Goal: Task Accomplishment & Management: Use online tool/utility

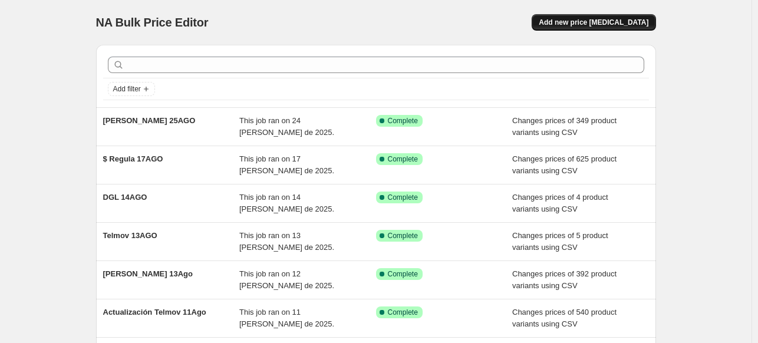
click at [582, 30] on button "Add new price change job" at bounding box center [593, 22] width 124 height 16
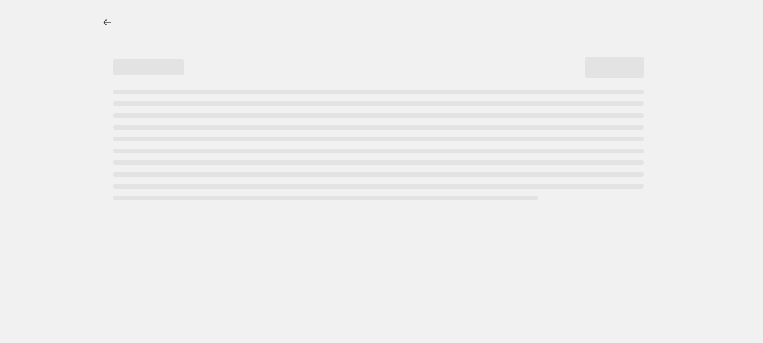
select select "percentage"
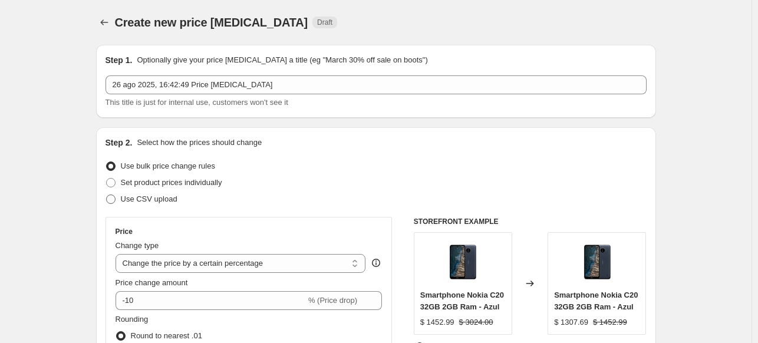
click at [115, 202] on span at bounding box center [110, 198] width 9 height 9
click at [107, 195] on input "Use CSV upload" at bounding box center [106, 194] width 1 height 1
radio input "true"
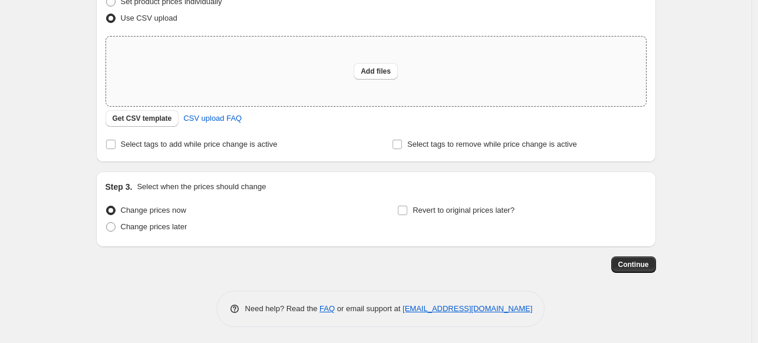
scroll to position [182, 0]
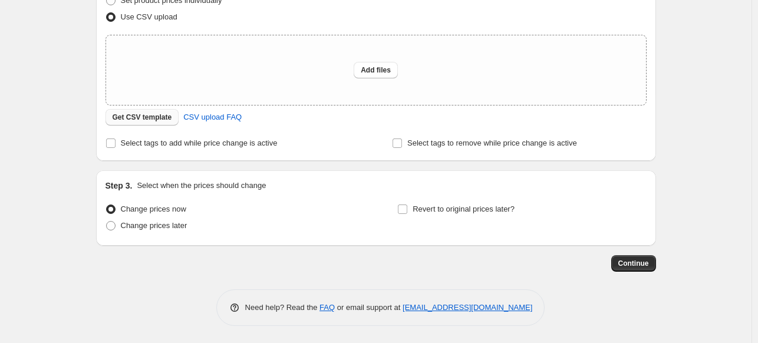
click at [155, 116] on span "Get CSV template" at bounding box center [142, 117] width 59 height 9
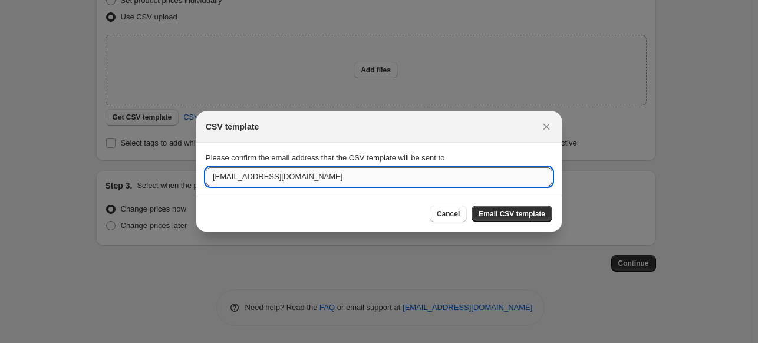
click at [299, 176] on input "[EMAIL_ADDRESS][DOMAIN_NAME]" at bounding box center [379, 176] width 346 height 19
type input "anakaren@tienduo.com"
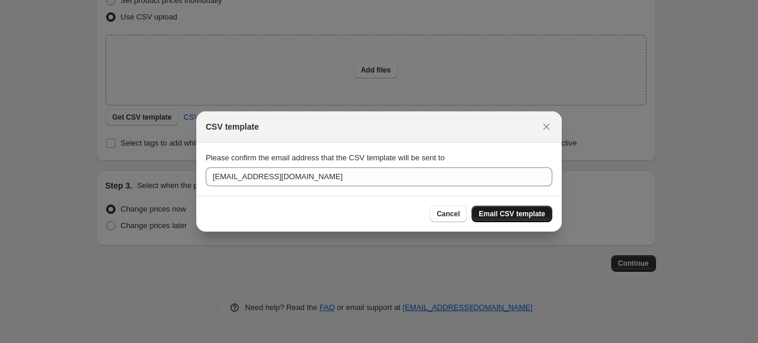
click at [505, 209] on button "Email CSV template" at bounding box center [511, 214] width 81 height 16
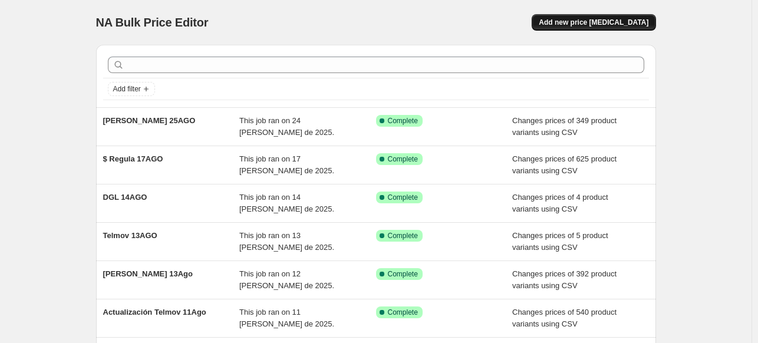
click at [577, 25] on span "Add new price [MEDICAL_DATA]" at bounding box center [593, 22] width 110 height 9
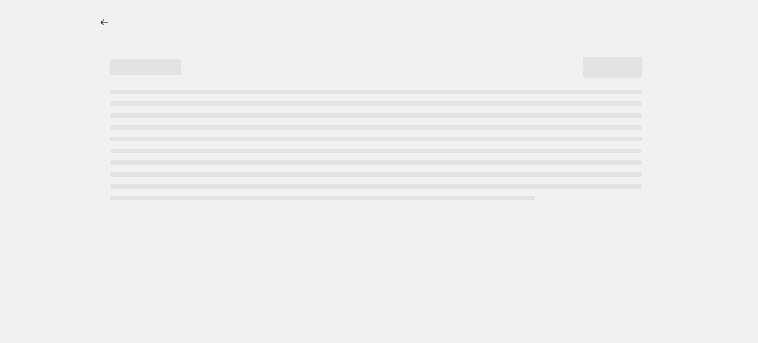
select select "percentage"
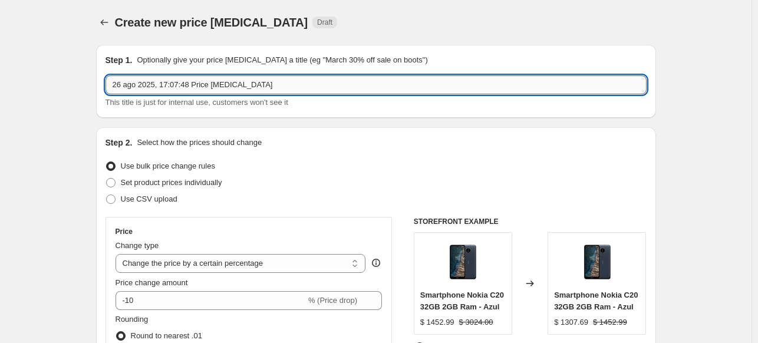
click at [253, 91] on input "26 ago 2025, 17:07:48 Price [MEDICAL_DATA]" at bounding box center [375, 84] width 541 height 19
type input "[PERSON_NAME] 27AGO"
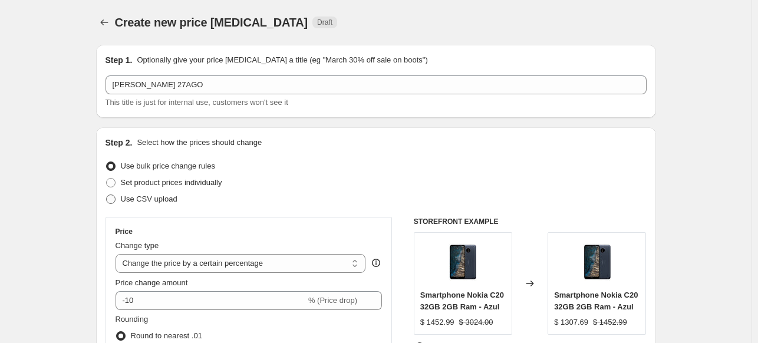
click at [115, 201] on span at bounding box center [110, 198] width 9 height 9
click at [107, 195] on input "Use CSV upload" at bounding box center [106, 194] width 1 height 1
radio input "true"
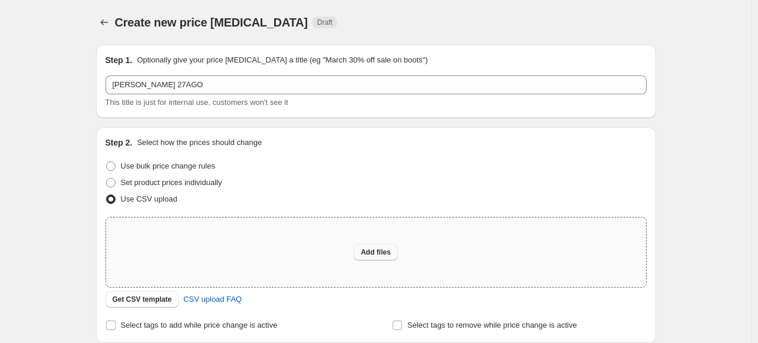
click at [369, 250] on span "Add files" at bounding box center [375, 251] width 30 height 9
type input "C:\fakepath\[PERSON_NAME] 27AGO.csv"
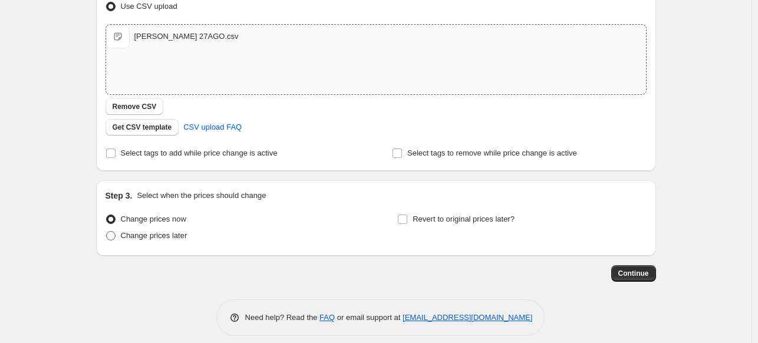
scroll to position [193, 0]
click at [118, 234] on label "Change prices later" at bounding box center [146, 235] width 82 height 16
click at [107, 231] on input "Change prices later" at bounding box center [106, 230] width 1 height 1
radio input "true"
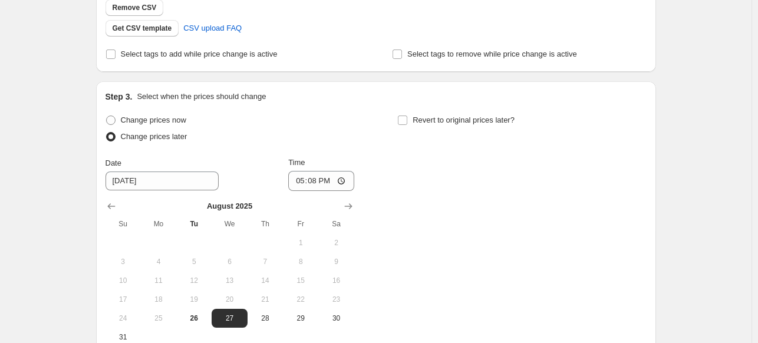
scroll to position [306, 0]
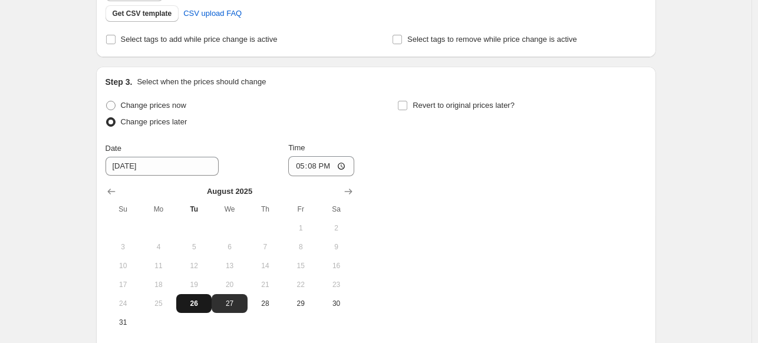
click at [200, 303] on span "26" at bounding box center [194, 303] width 26 height 9
type input "[DATE]"
click at [310, 164] on input "17:08" at bounding box center [321, 166] width 66 height 20
click at [339, 167] on input "17:08" at bounding box center [321, 166] width 66 height 20
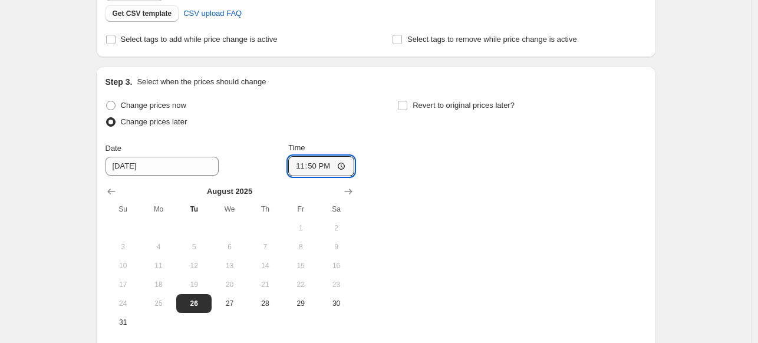
type input "23:50"
click at [442, 248] on div "Change prices now Change prices later Date [DATE] Time 23:50 [DATE] Su Mo Tu We…" at bounding box center [375, 214] width 541 height 234
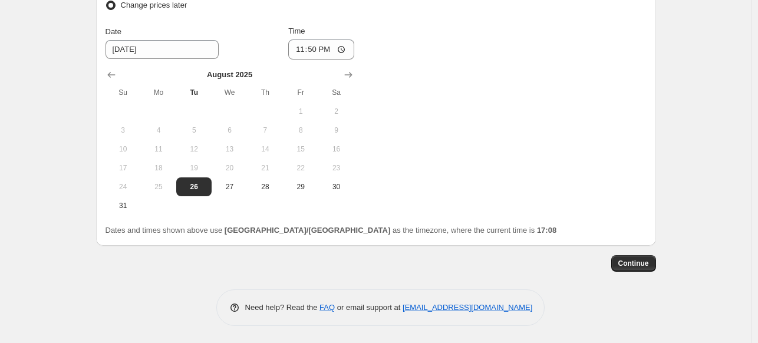
scroll to position [422, 0]
click at [636, 265] on span "Continue" at bounding box center [633, 263] width 31 height 9
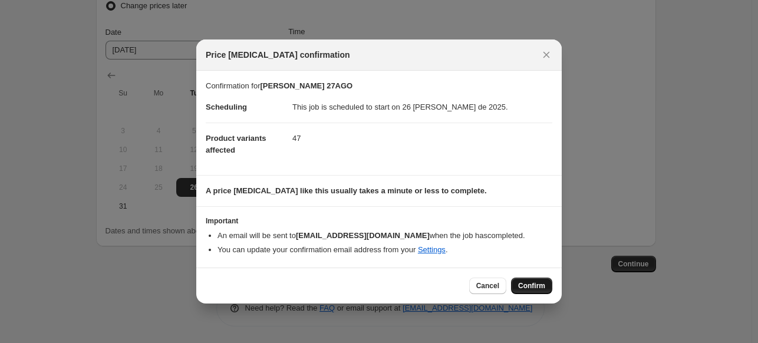
click at [531, 286] on span "Confirm" at bounding box center [531, 285] width 27 height 9
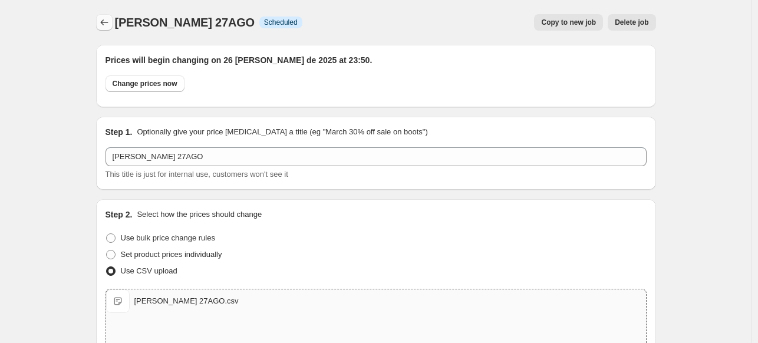
click at [102, 21] on icon "Price change jobs" at bounding box center [104, 22] width 12 height 12
